Goal: Task Accomplishment & Management: Complete application form

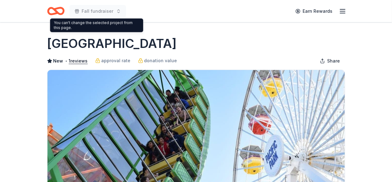
click at [58, 11] on icon "Home" at bounding box center [55, 11] width 17 height 15
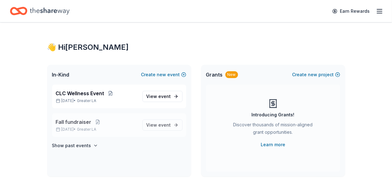
click at [73, 121] on span "Fall fundraiser" at bounding box center [74, 121] width 36 height 7
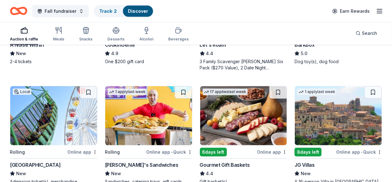
scroll to position [271, 0]
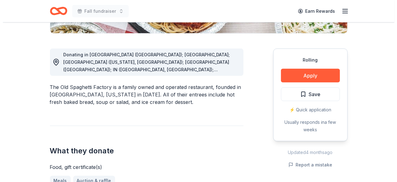
scroll to position [163, 0]
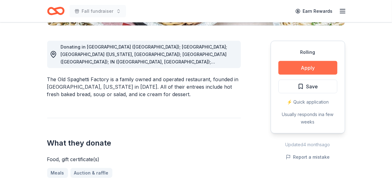
click at [295, 70] on button "Apply" at bounding box center [308, 68] width 59 height 14
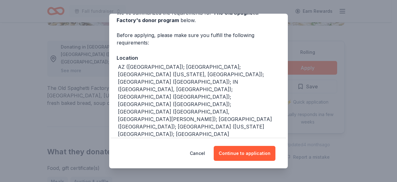
scroll to position [37, 0]
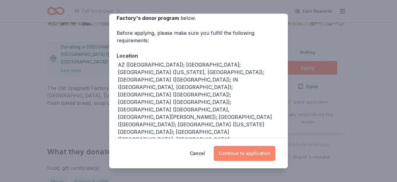
click at [255, 146] on button "Continue to application" at bounding box center [245, 153] width 62 height 15
